Goal: Transaction & Acquisition: Download file/media

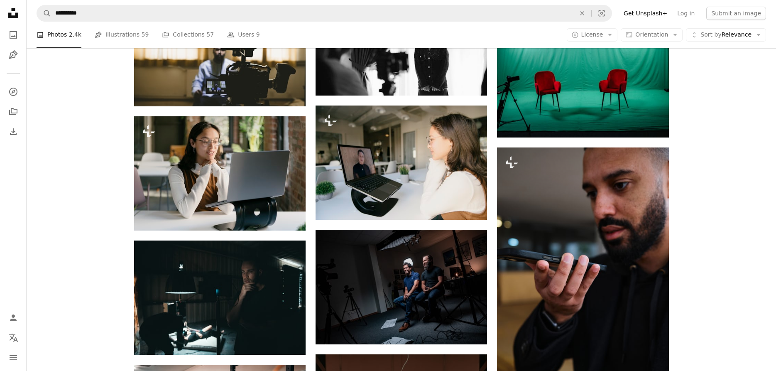
scroll to position [8760, 0]
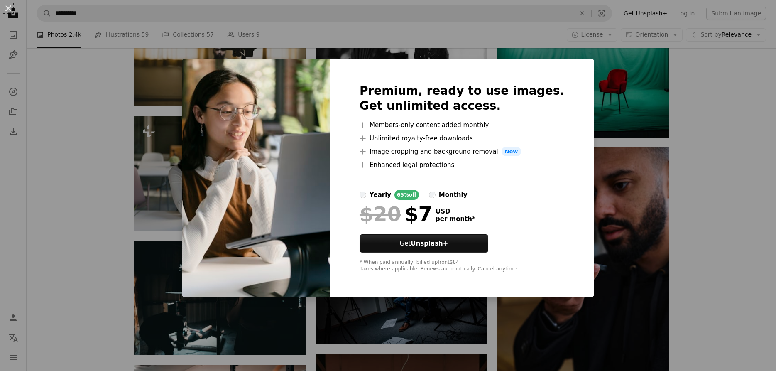
click at [741, 251] on div "An X shape Premium, ready to use images. Get unlimited access. A plus sign Memb…" at bounding box center [388, 185] width 776 height 371
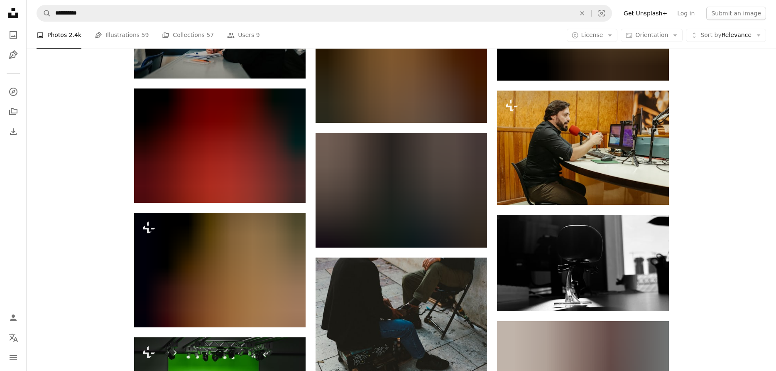
scroll to position [12737, 0]
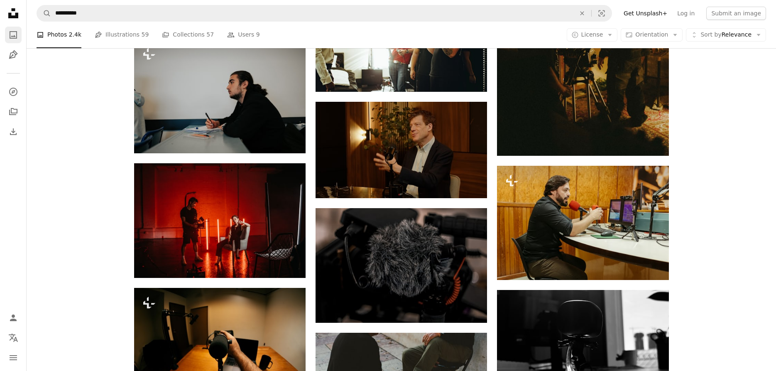
click at [13, 32] on icon "A photo" at bounding box center [13, 35] width 10 height 10
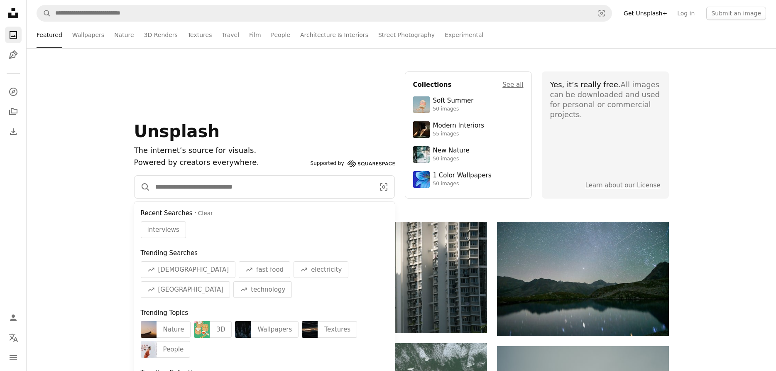
click at [221, 191] on input "Find visuals sitewide" at bounding box center [261, 187] width 223 height 22
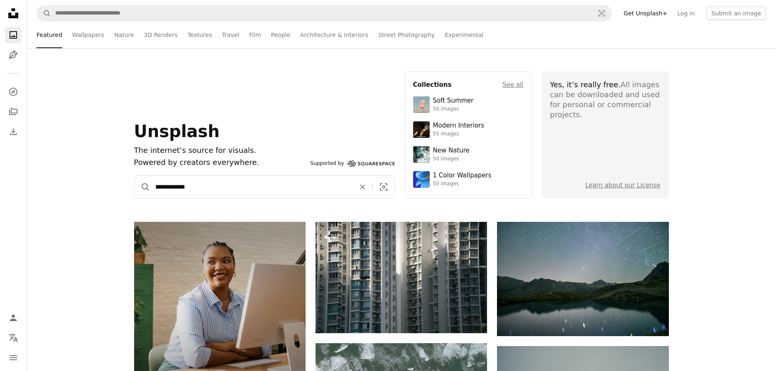
type input "**********"
click button "A magnifying glass" at bounding box center [143, 187] width 16 height 22
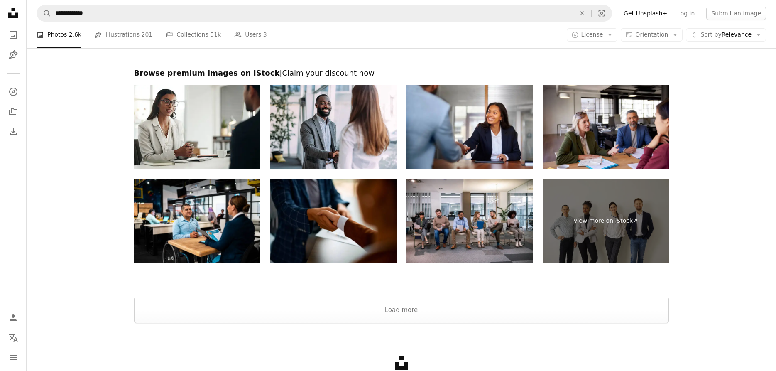
scroll to position [1316, 0]
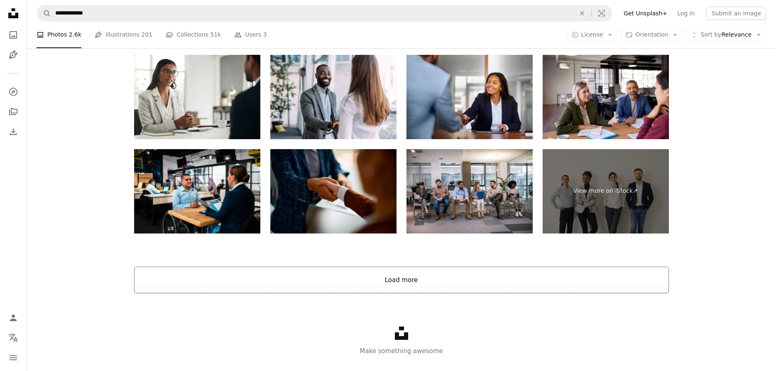
click at [396, 281] on button "Load more" at bounding box center [401, 280] width 535 height 27
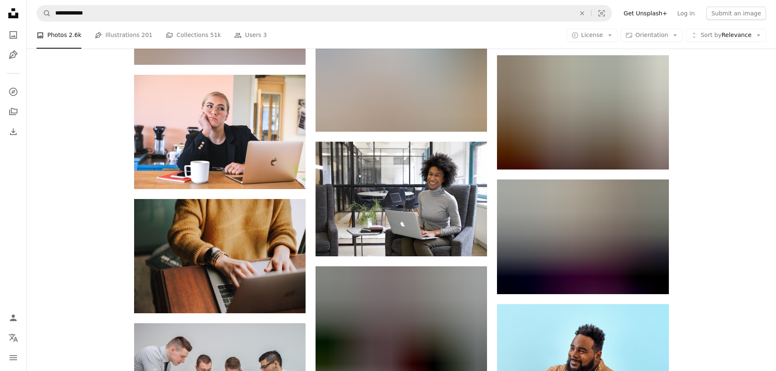
scroll to position [2528, 0]
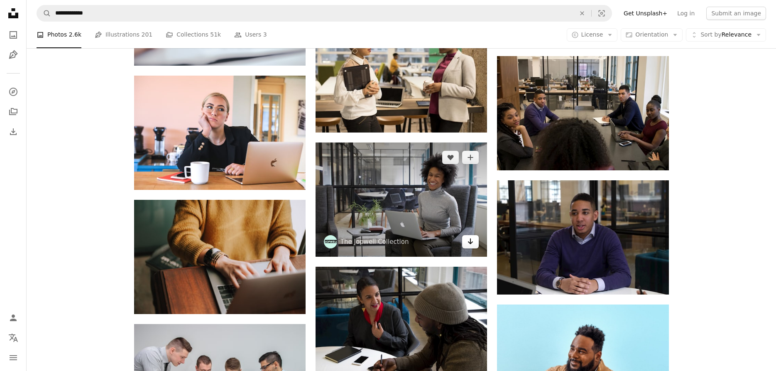
click at [472, 243] on icon "Arrow pointing down" at bounding box center [470, 241] width 7 height 10
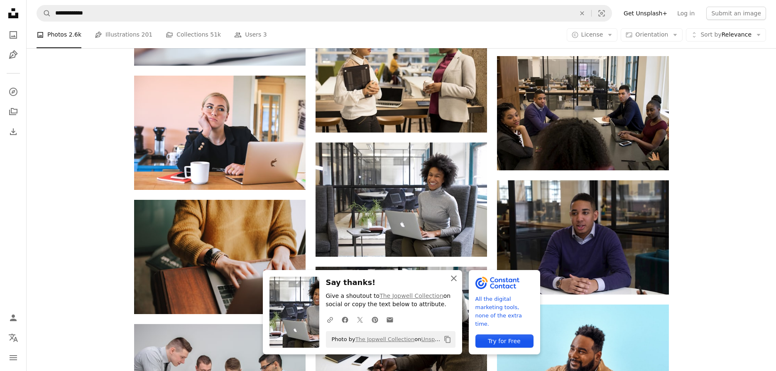
click at [453, 276] on icon "An X shape" at bounding box center [454, 278] width 10 height 10
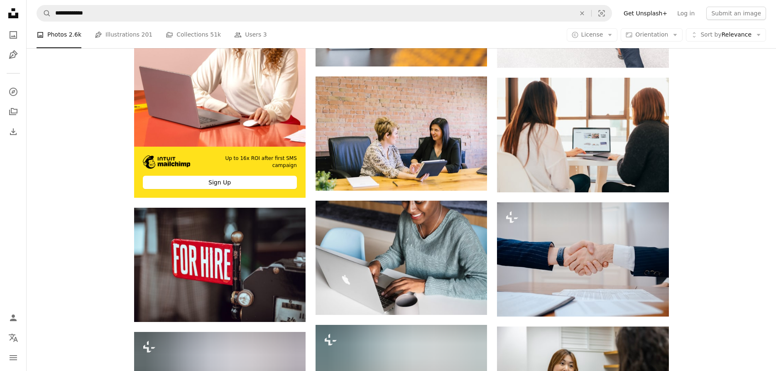
scroll to position [1595, 0]
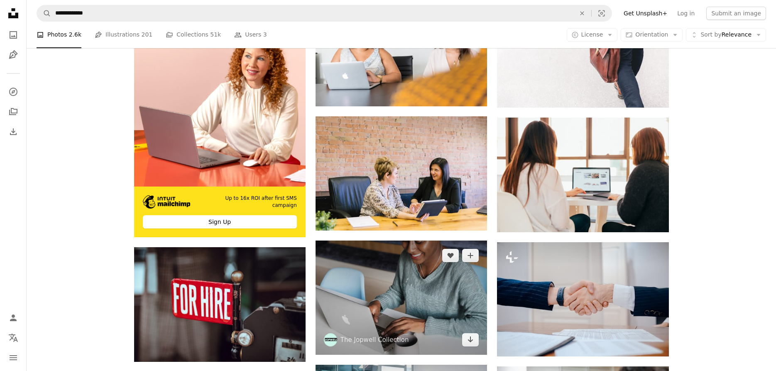
click at [425, 267] on img at bounding box center [402, 298] width 172 height 114
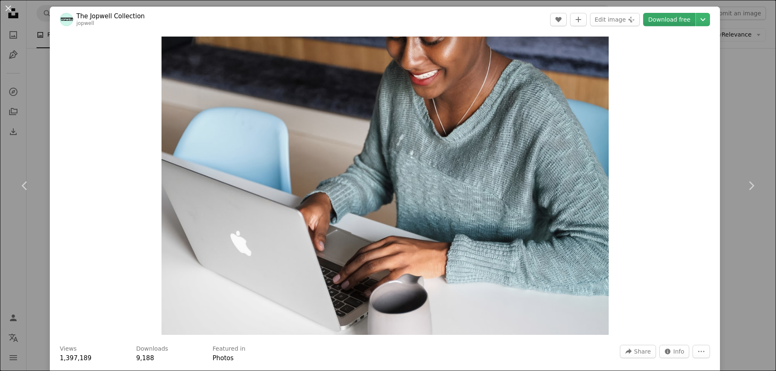
click at [696, 19] on link "Download free" at bounding box center [669, 19] width 52 height 13
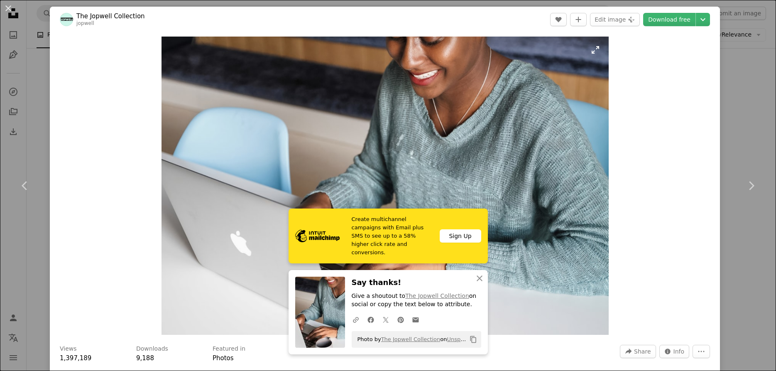
click at [578, 320] on img "Zoom in on this image" at bounding box center [385, 186] width 447 height 298
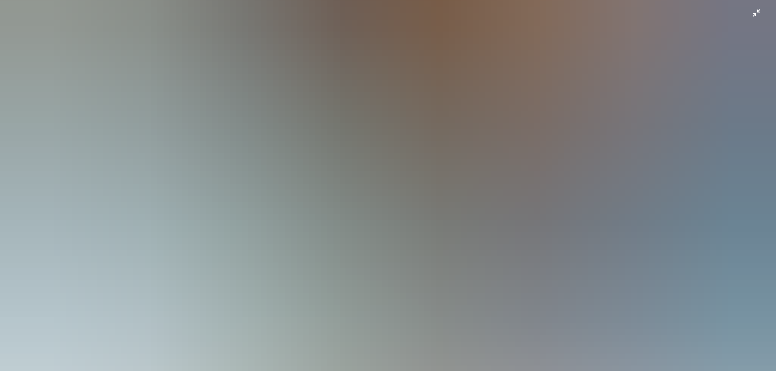
scroll to position [146, 0]
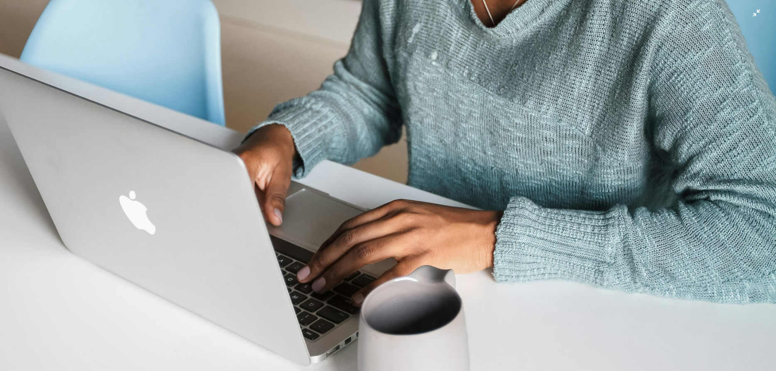
click at [759, 13] on img "Zoom out on this image" at bounding box center [388, 112] width 777 height 518
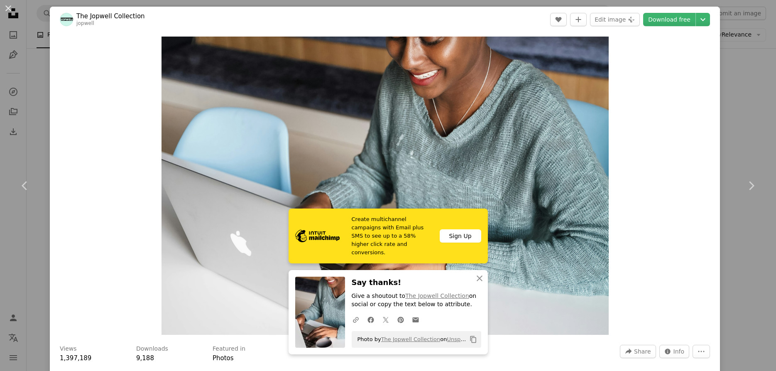
click at [744, 132] on div "An X shape Chevron left Chevron right Create multichannel campaigns with Email …" at bounding box center [388, 185] width 776 height 371
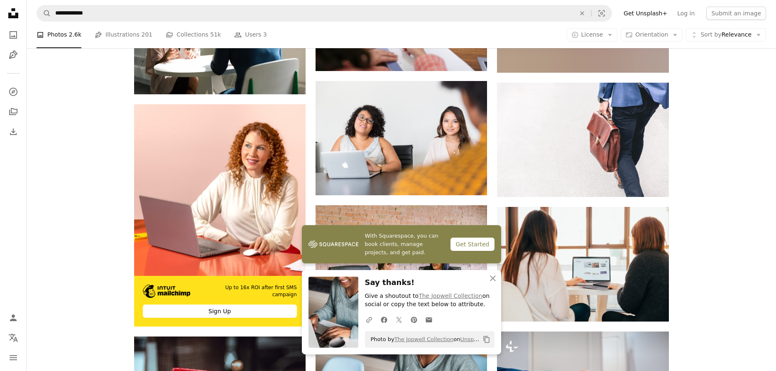
scroll to position [1505, 0]
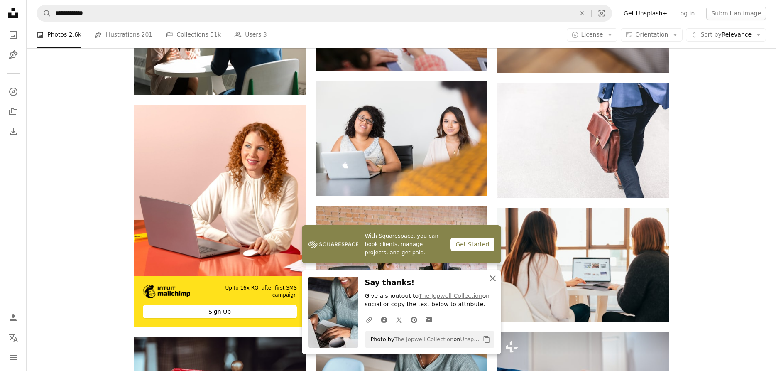
click at [493, 276] on icon "An X shape" at bounding box center [493, 278] width 10 height 10
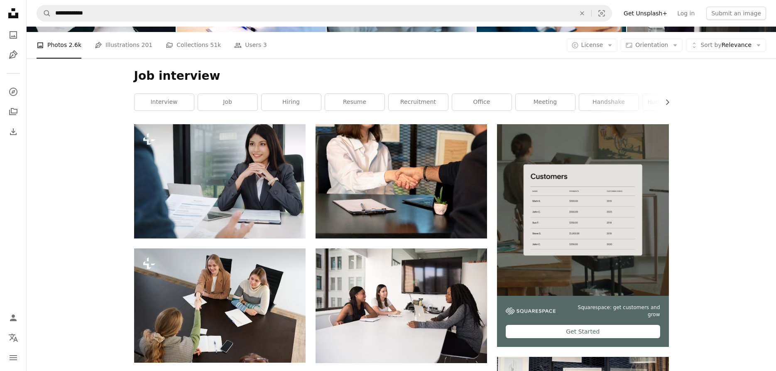
scroll to position [0, 0]
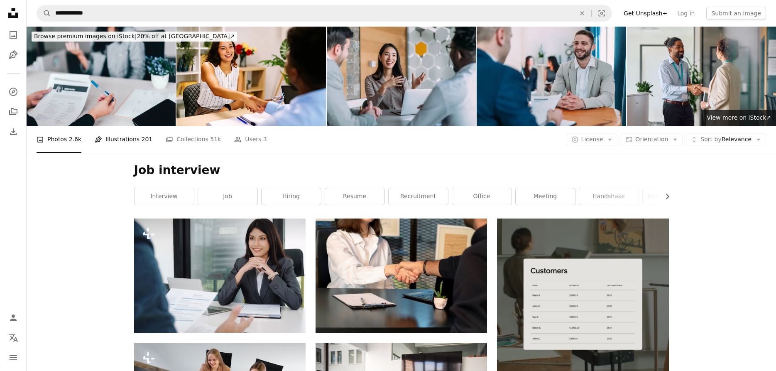
click at [128, 141] on link "Pen Tool Illustrations 201" at bounding box center [124, 139] width 58 height 27
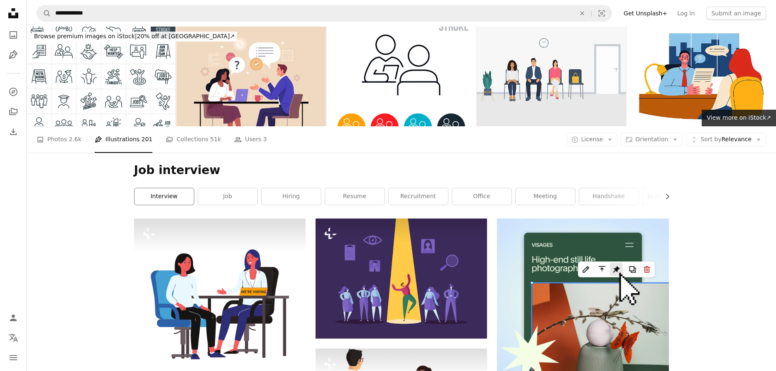
click at [172, 195] on link "interview" at bounding box center [164, 196] width 59 height 17
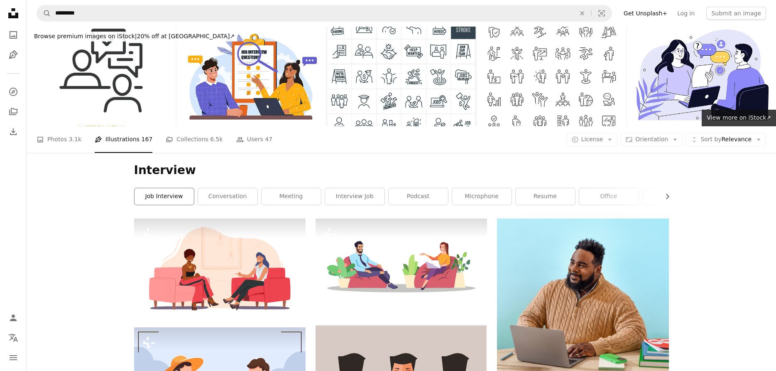
click at [171, 199] on link "job interview" at bounding box center [164, 196] width 59 height 17
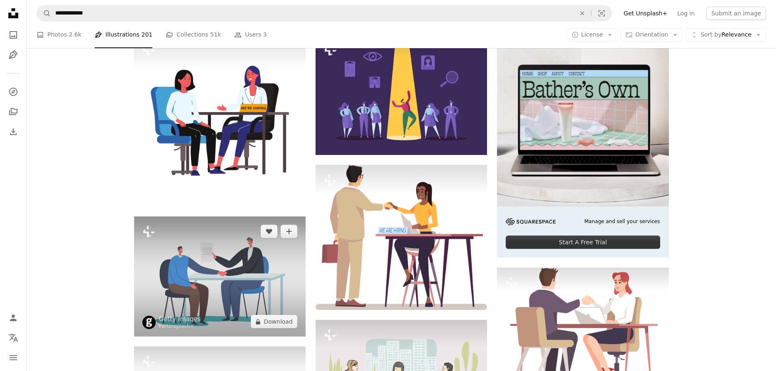
scroll to position [185, 0]
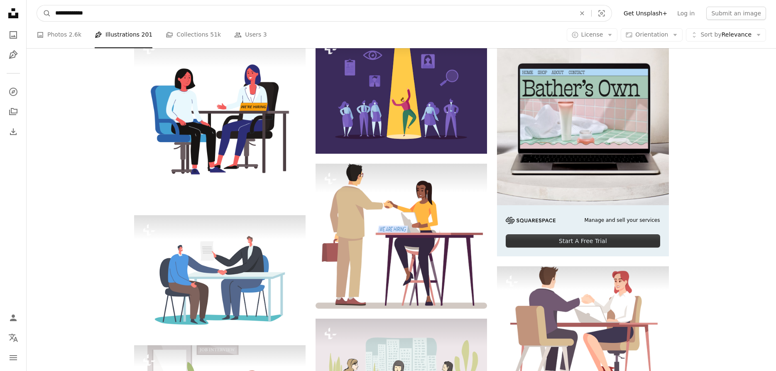
click at [55, 11] on input "**********" at bounding box center [312, 13] width 522 height 16
type input "**********"
click button "A magnifying glass" at bounding box center [44, 13] width 14 height 16
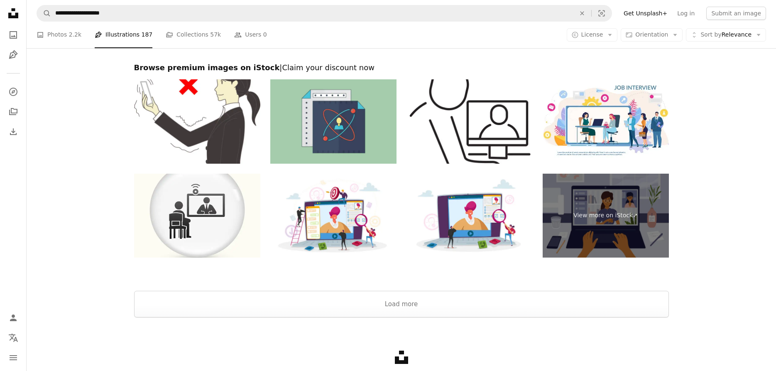
scroll to position [1377, 0]
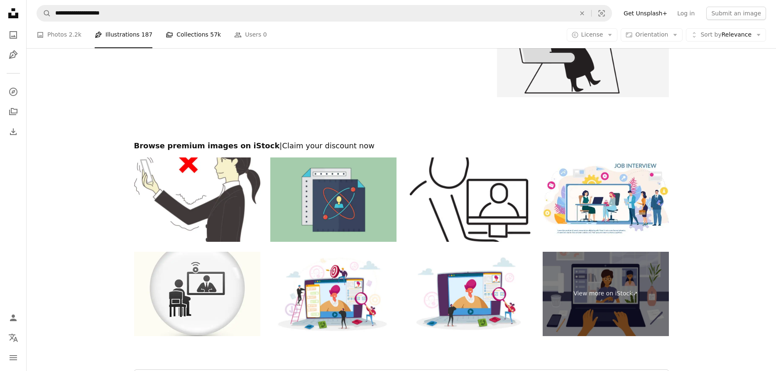
click at [189, 37] on link "A stack of folders Collections 57k" at bounding box center [193, 35] width 55 height 27
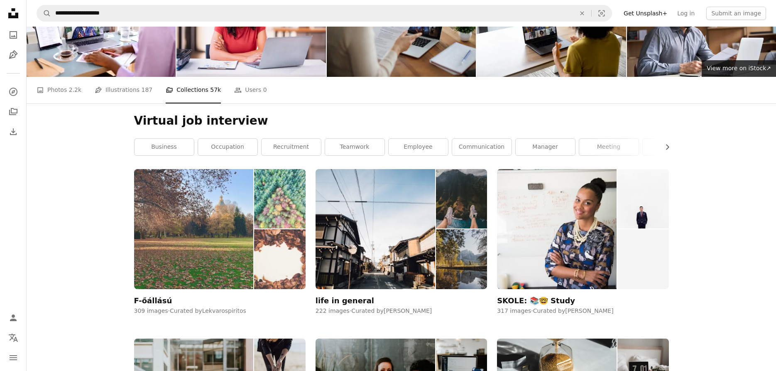
scroll to position [60, 0]
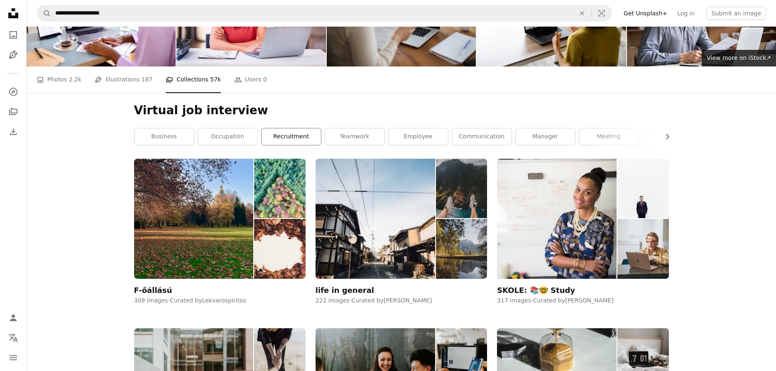
click at [299, 136] on link "recruitment" at bounding box center [291, 136] width 59 height 17
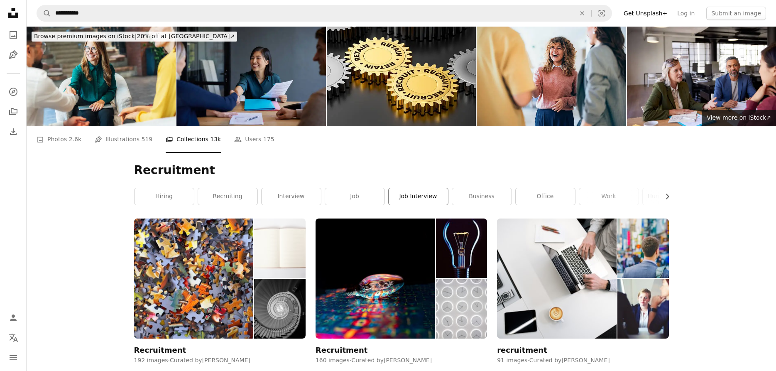
click at [416, 195] on link "job interview" at bounding box center [418, 196] width 59 height 17
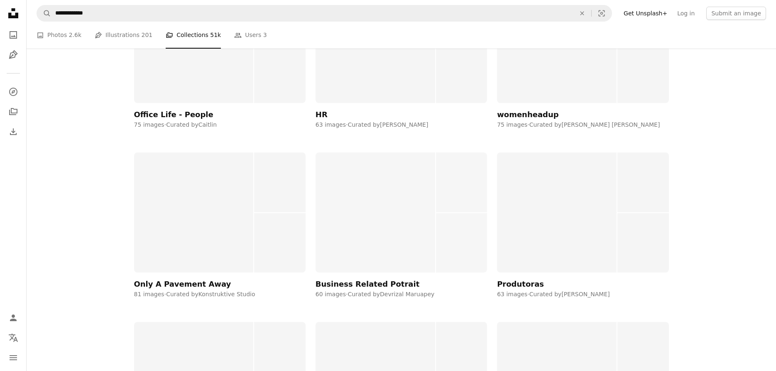
scroll to position [3828, 0]
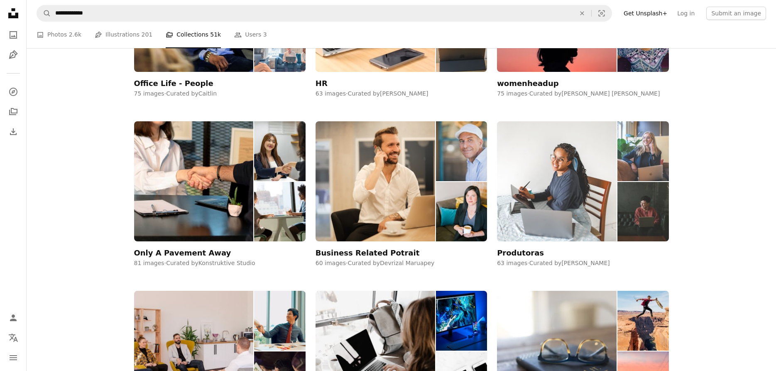
click at [569, 180] on img at bounding box center [557, 181] width 120 height 120
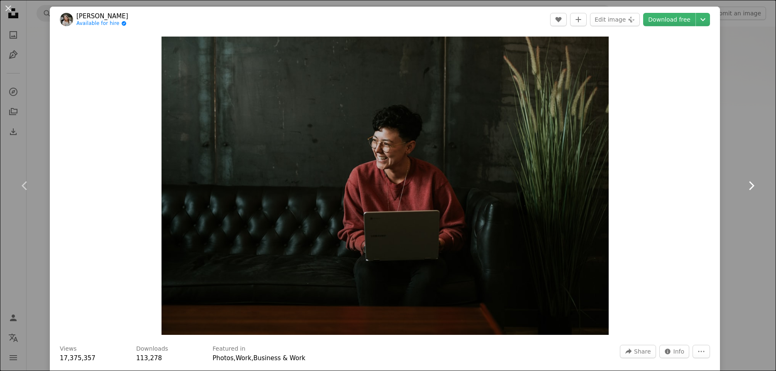
click at [752, 185] on icon "Chevron right" at bounding box center [751, 185] width 13 height 13
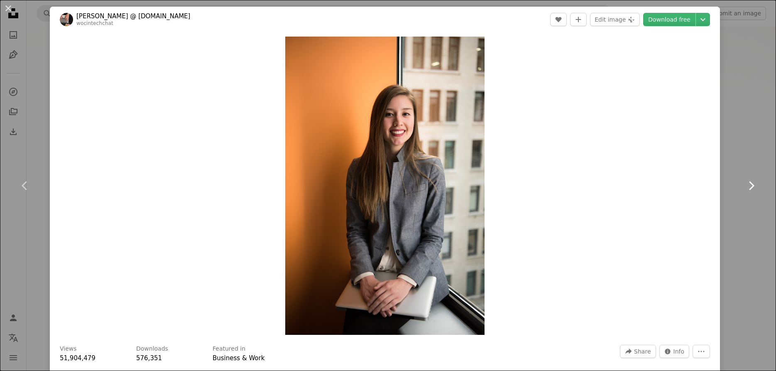
click at [752, 185] on icon "Chevron right" at bounding box center [751, 185] width 13 height 13
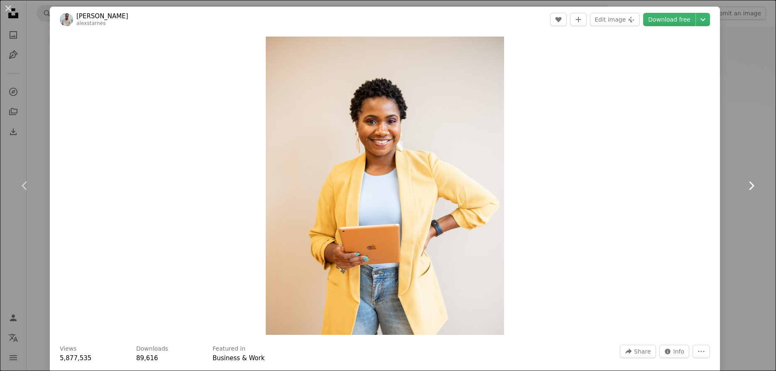
click at [752, 185] on icon "Chevron right" at bounding box center [751, 185] width 13 height 13
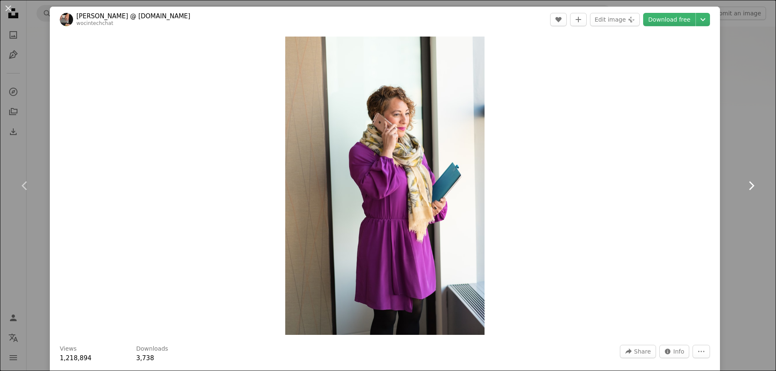
click at [752, 185] on icon "Chevron right" at bounding box center [751, 185] width 13 height 13
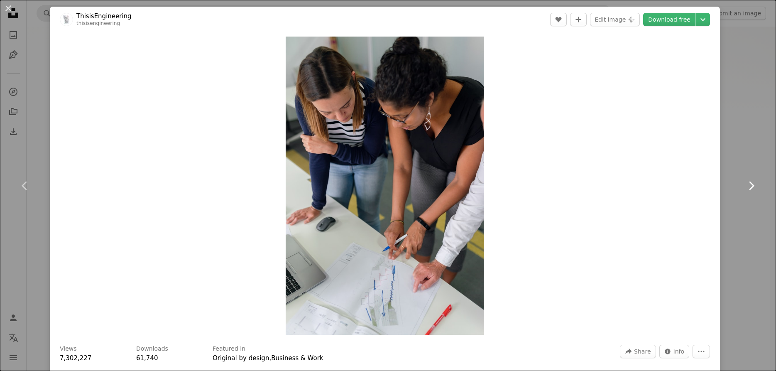
click at [752, 185] on icon "Chevron right" at bounding box center [751, 185] width 13 height 13
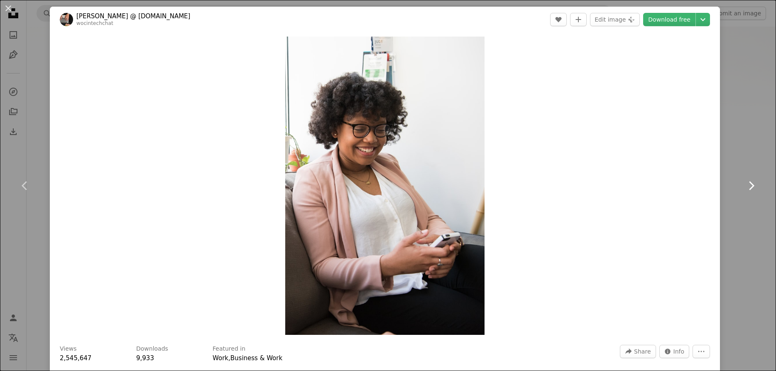
click at [752, 185] on icon "Chevron right" at bounding box center [751, 185] width 13 height 13
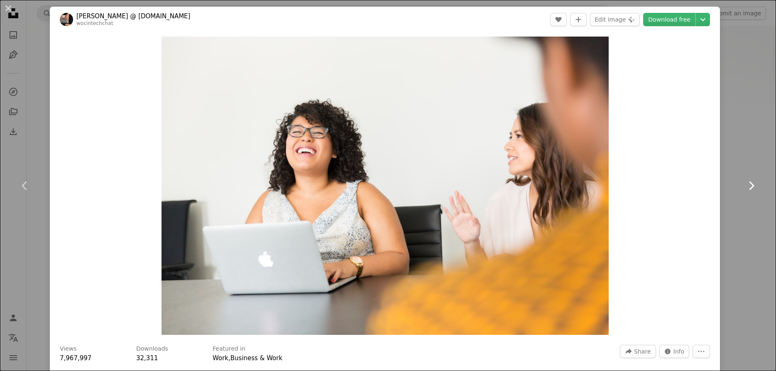
click at [752, 185] on icon "Chevron right" at bounding box center [751, 185] width 13 height 13
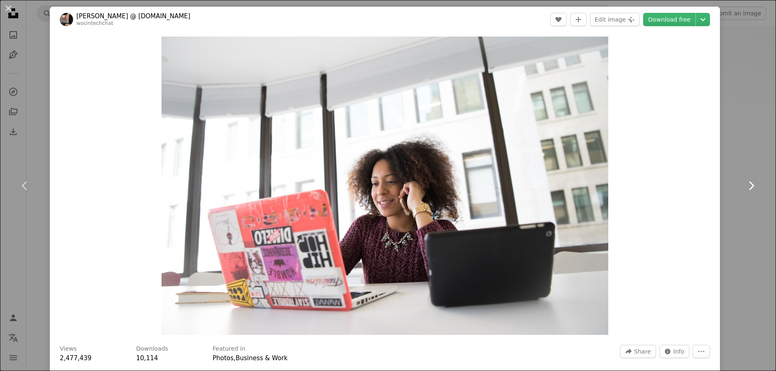
click at [752, 186] on icon "Chevron right" at bounding box center [751, 185] width 13 height 13
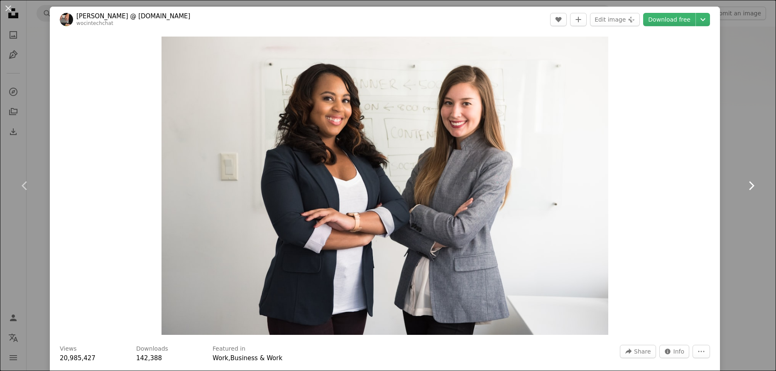
click at [752, 186] on icon "Chevron right" at bounding box center [751, 185] width 13 height 13
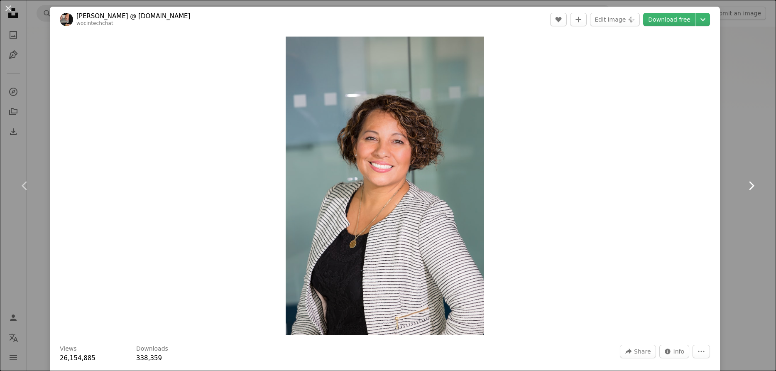
click at [752, 186] on icon "Chevron right" at bounding box center [751, 185] width 13 height 13
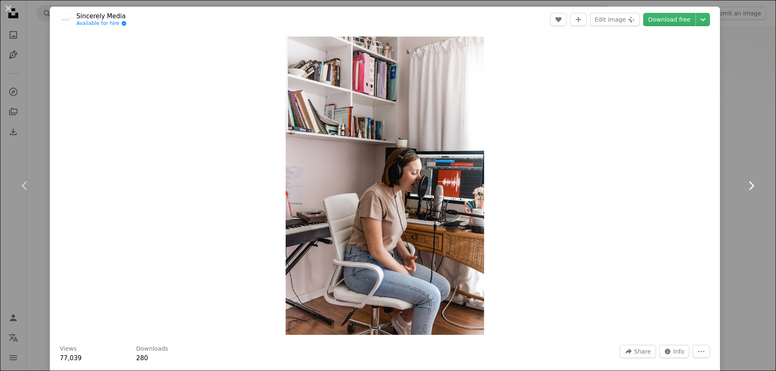
click at [752, 186] on icon "Chevron right" at bounding box center [751, 185] width 13 height 13
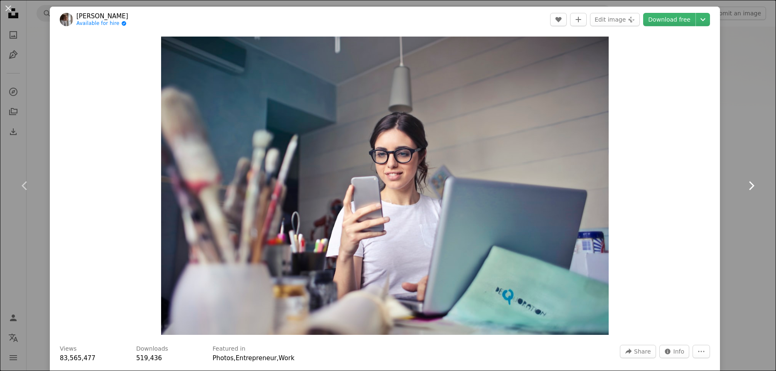
click at [752, 186] on icon "Chevron right" at bounding box center [751, 185] width 13 height 13
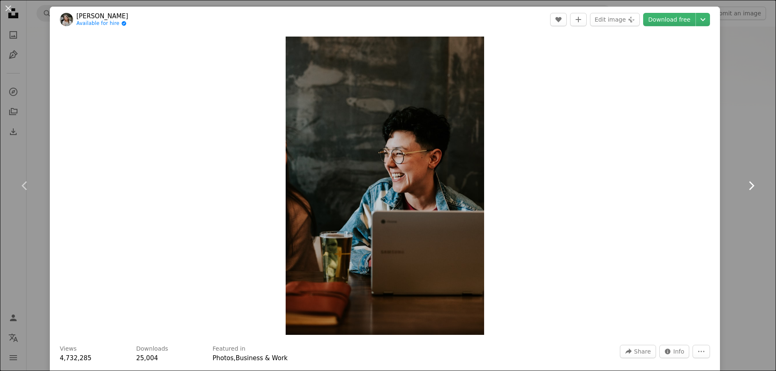
click at [752, 186] on icon "Chevron right" at bounding box center [751, 185] width 13 height 13
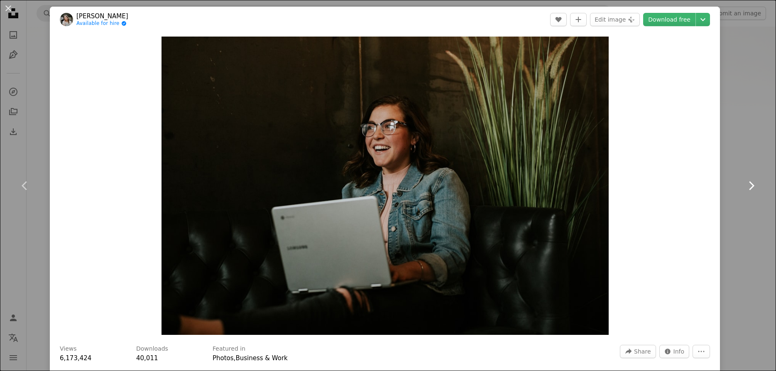
click at [752, 186] on icon "Chevron right" at bounding box center [751, 185] width 13 height 13
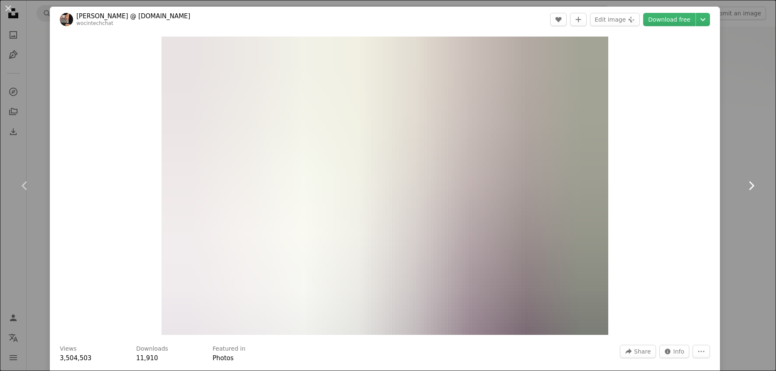
click at [752, 186] on icon "Chevron right" at bounding box center [751, 185] width 13 height 13
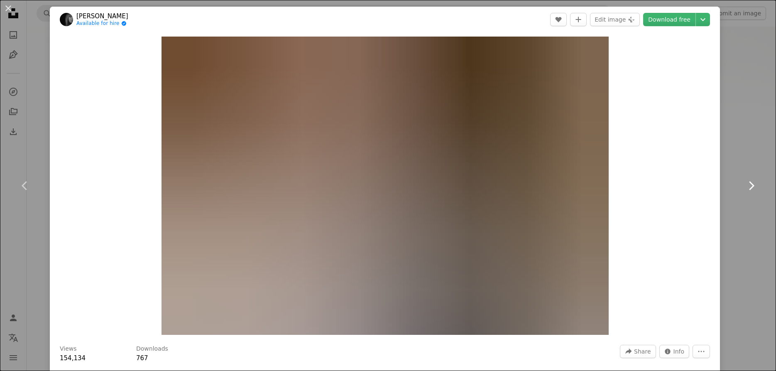
click at [752, 186] on icon "Chevron right" at bounding box center [751, 185] width 13 height 13
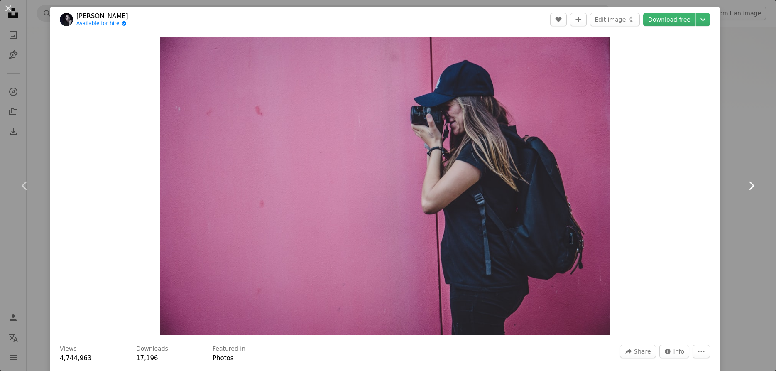
click at [752, 186] on icon "Chevron right" at bounding box center [751, 185] width 13 height 13
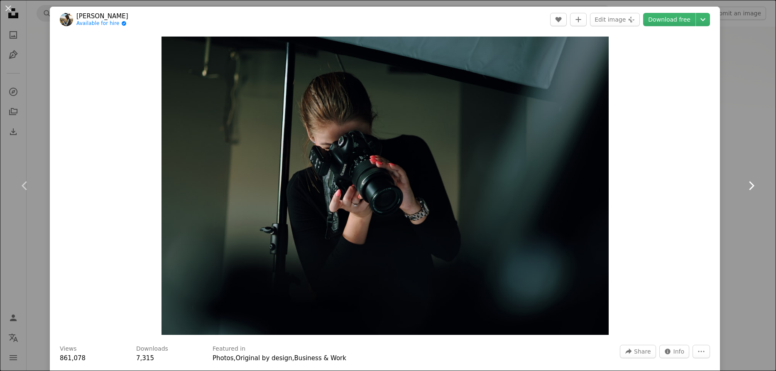
click at [752, 186] on icon "Chevron right" at bounding box center [751, 185] width 13 height 13
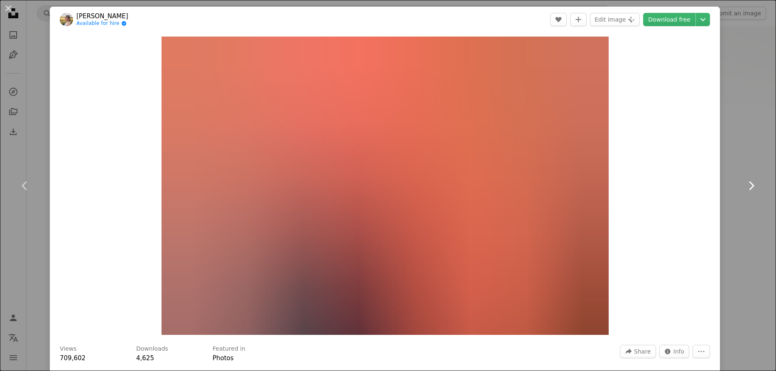
click at [752, 186] on icon "Chevron right" at bounding box center [751, 185] width 13 height 13
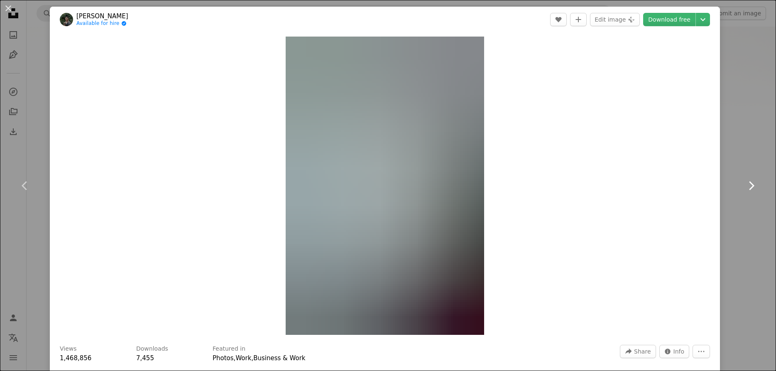
click at [752, 186] on icon "Chevron right" at bounding box center [751, 185] width 13 height 13
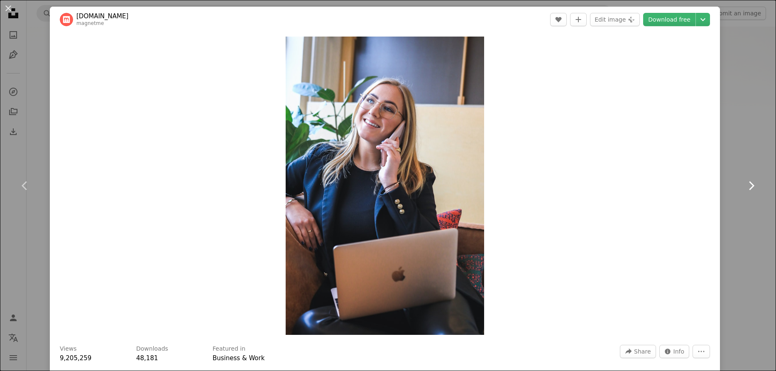
click at [752, 186] on icon "Chevron right" at bounding box center [751, 185] width 13 height 13
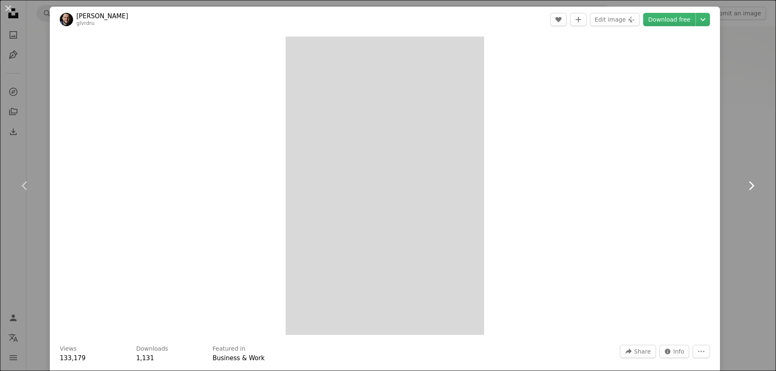
click at [752, 186] on icon "Chevron right" at bounding box center [751, 185] width 13 height 13
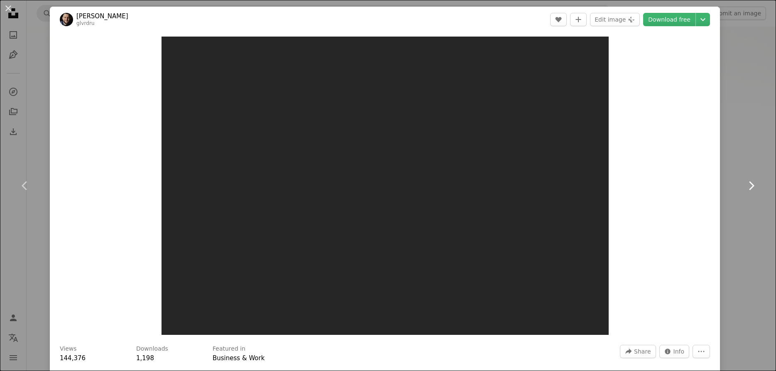
click at [752, 186] on icon "Chevron right" at bounding box center [751, 185] width 13 height 13
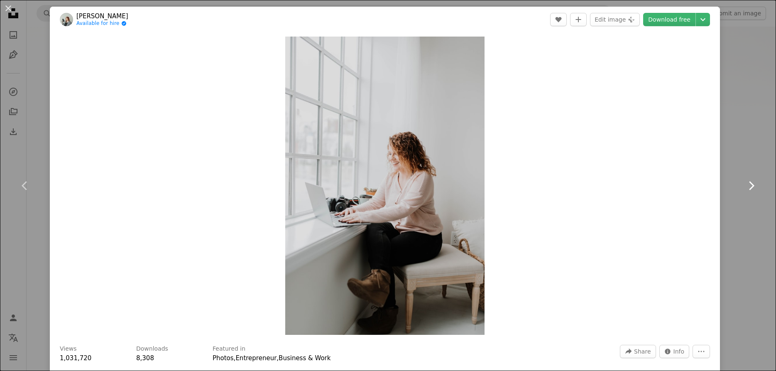
click at [752, 186] on icon "Chevron right" at bounding box center [751, 185] width 13 height 13
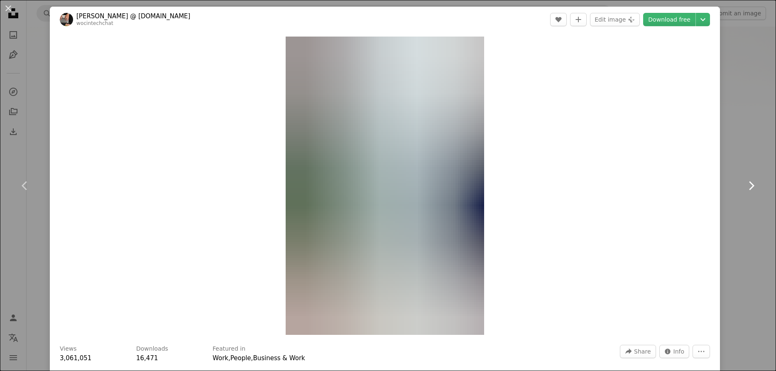
click at [752, 186] on icon "Chevron right" at bounding box center [751, 185] width 13 height 13
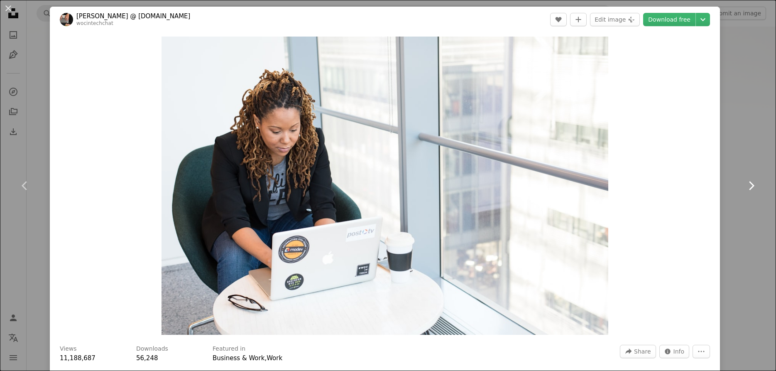
click at [754, 183] on icon "Chevron right" at bounding box center [751, 185] width 13 height 13
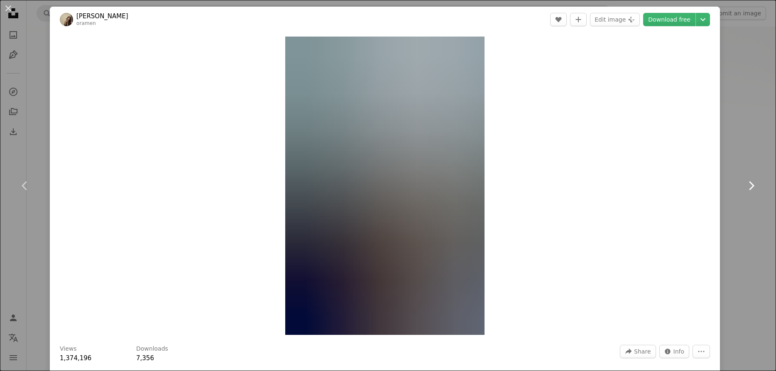
click at [753, 185] on icon at bounding box center [751, 185] width 5 height 9
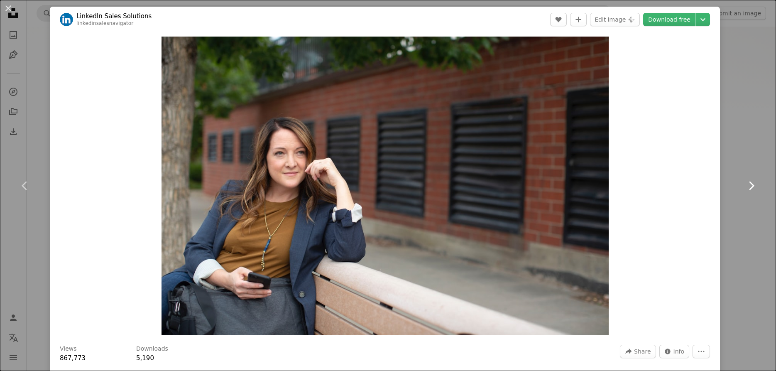
click at [753, 185] on icon at bounding box center [751, 185] width 5 height 9
